Goal: Information Seeking & Learning: Understand process/instructions

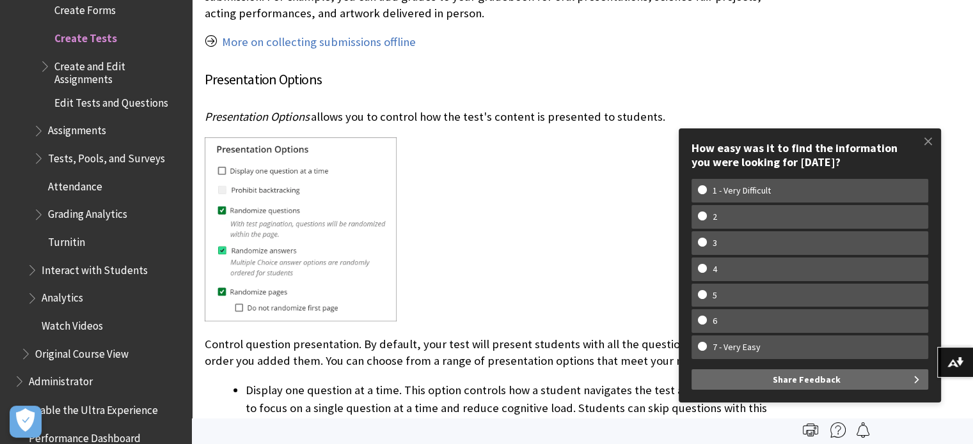
scroll to position [5073, 0]
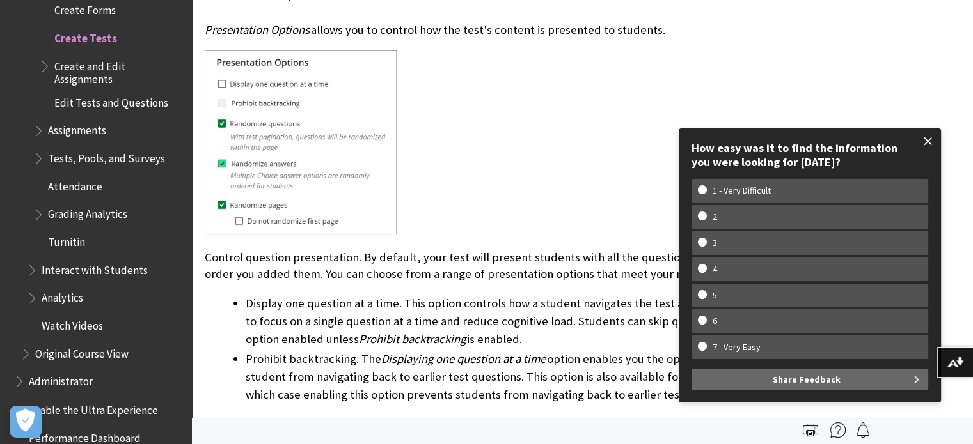
click at [928, 137] on span at bounding box center [928, 141] width 27 height 27
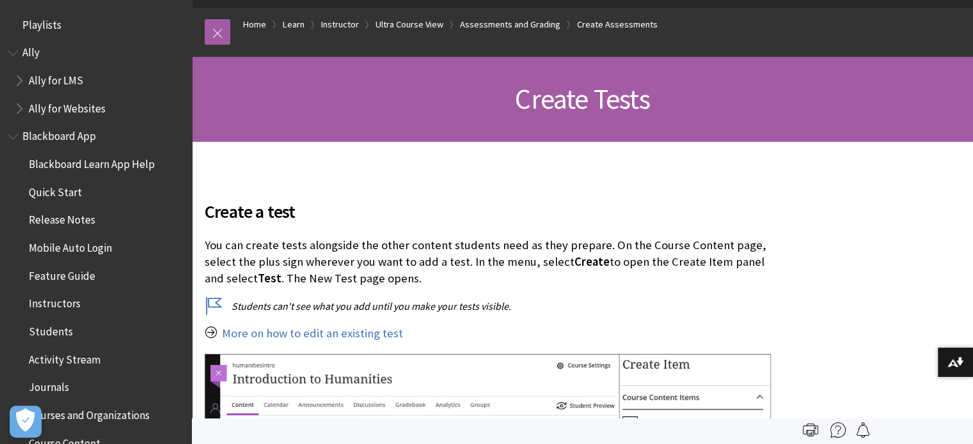
scroll to position [0, 0]
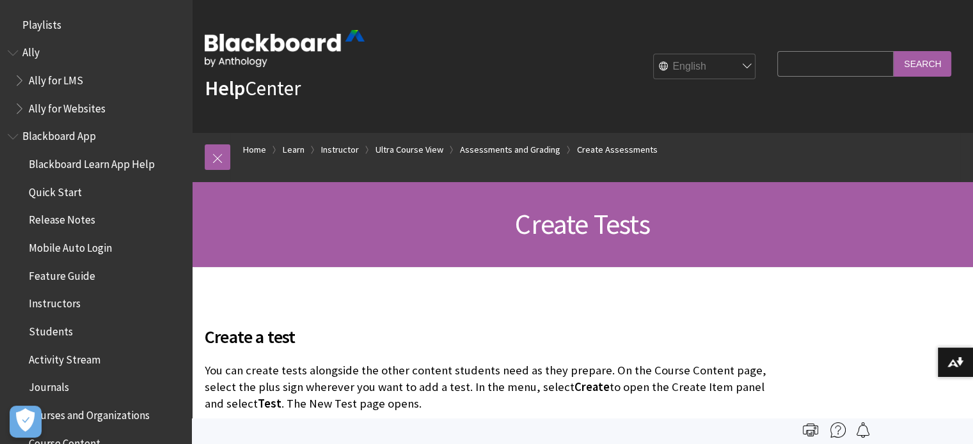
click at [835, 63] on input "Search Query" at bounding box center [835, 63] width 116 height 25
type input "how do i print my test"
click at [893, 51] on input "Search" at bounding box center [922, 63] width 58 height 25
click at [921, 65] on input "Search" at bounding box center [922, 63] width 58 height 25
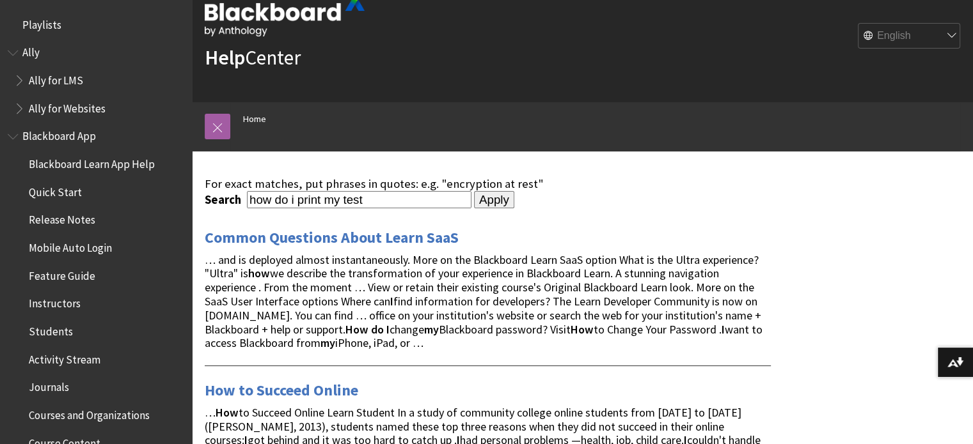
scroll to position [33, 0]
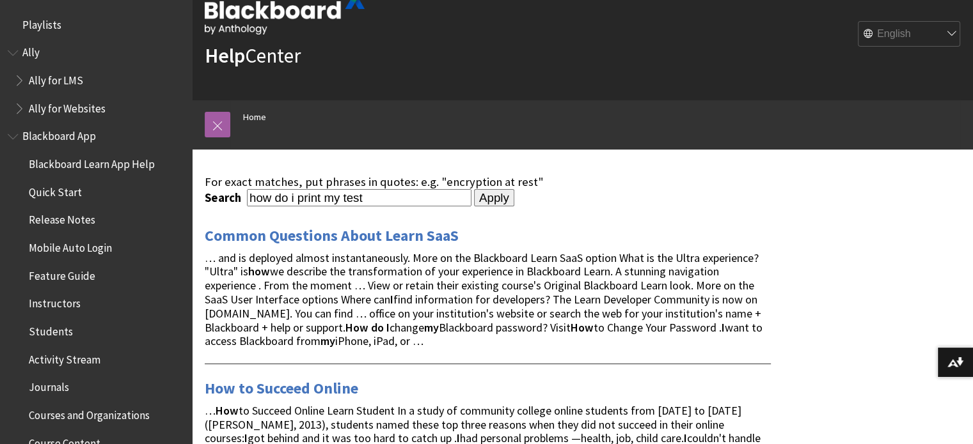
click at [342, 199] on input "how do i print my test" at bounding box center [359, 197] width 224 height 17
type input "how to print a test"
click at [474, 189] on input "Apply" at bounding box center [494, 198] width 40 height 18
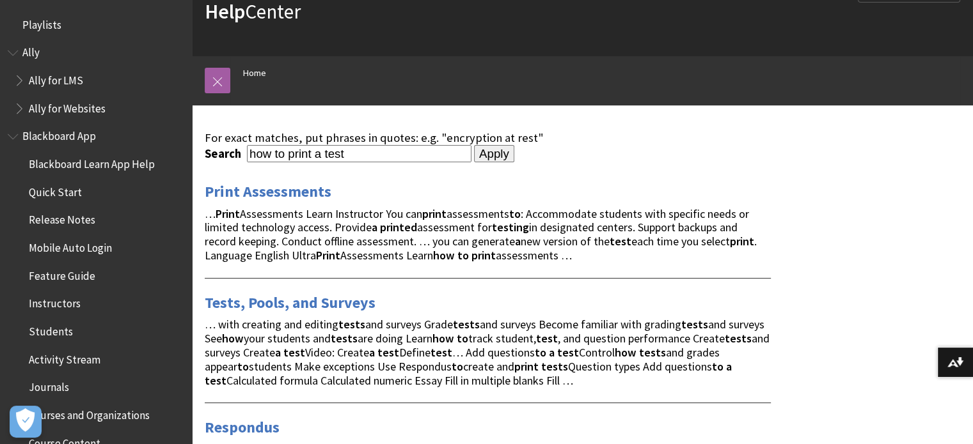
scroll to position [79, 0]
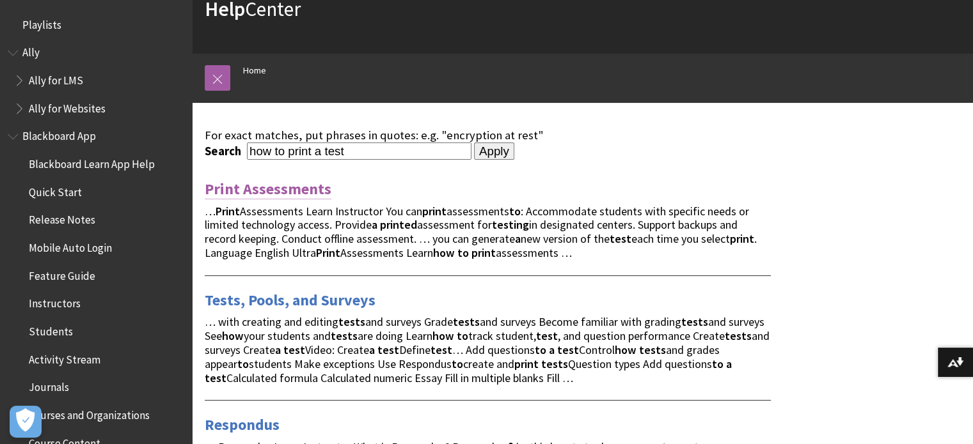
click at [281, 194] on link "Print Assessments" at bounding box center [268, 189] width 127 height 20
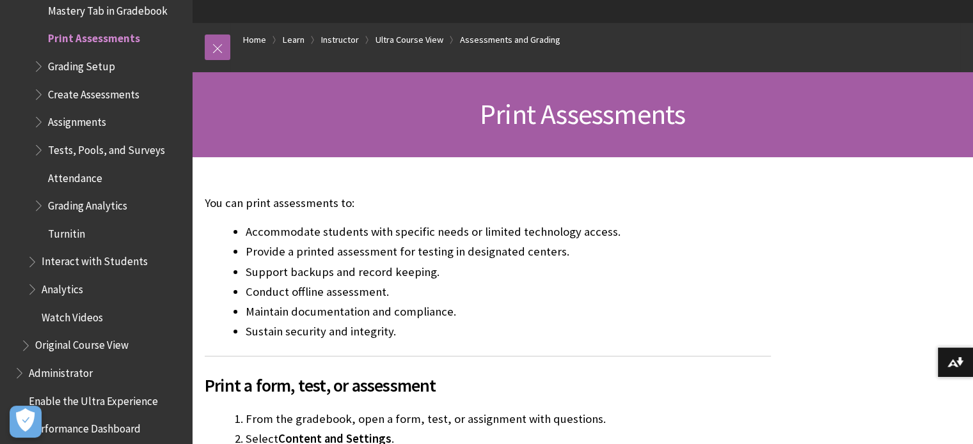
scroll to position [115, 0]
